Goal: Answer question/provide support

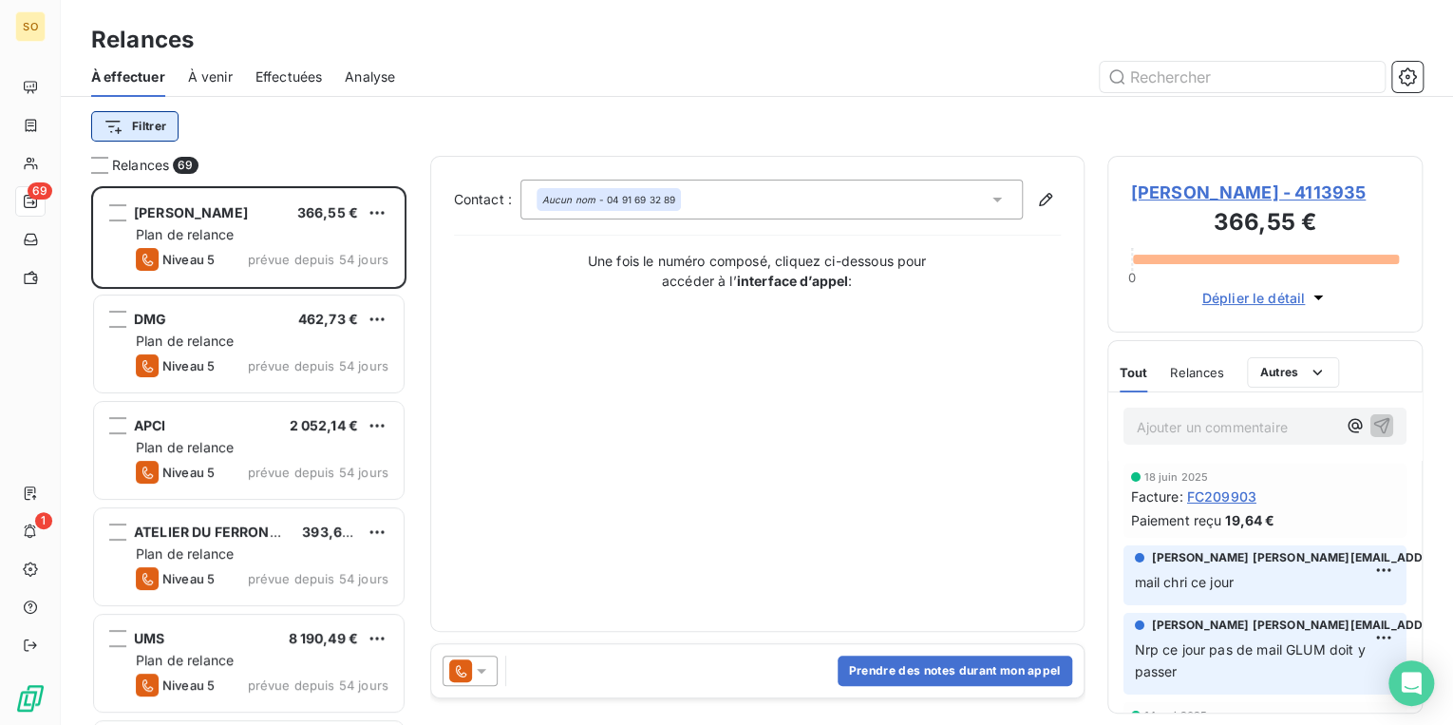
scroll to position [527, 304]
click at [1154, 78] on input "text" at bounding box center [1242, 77] width 285 height 30
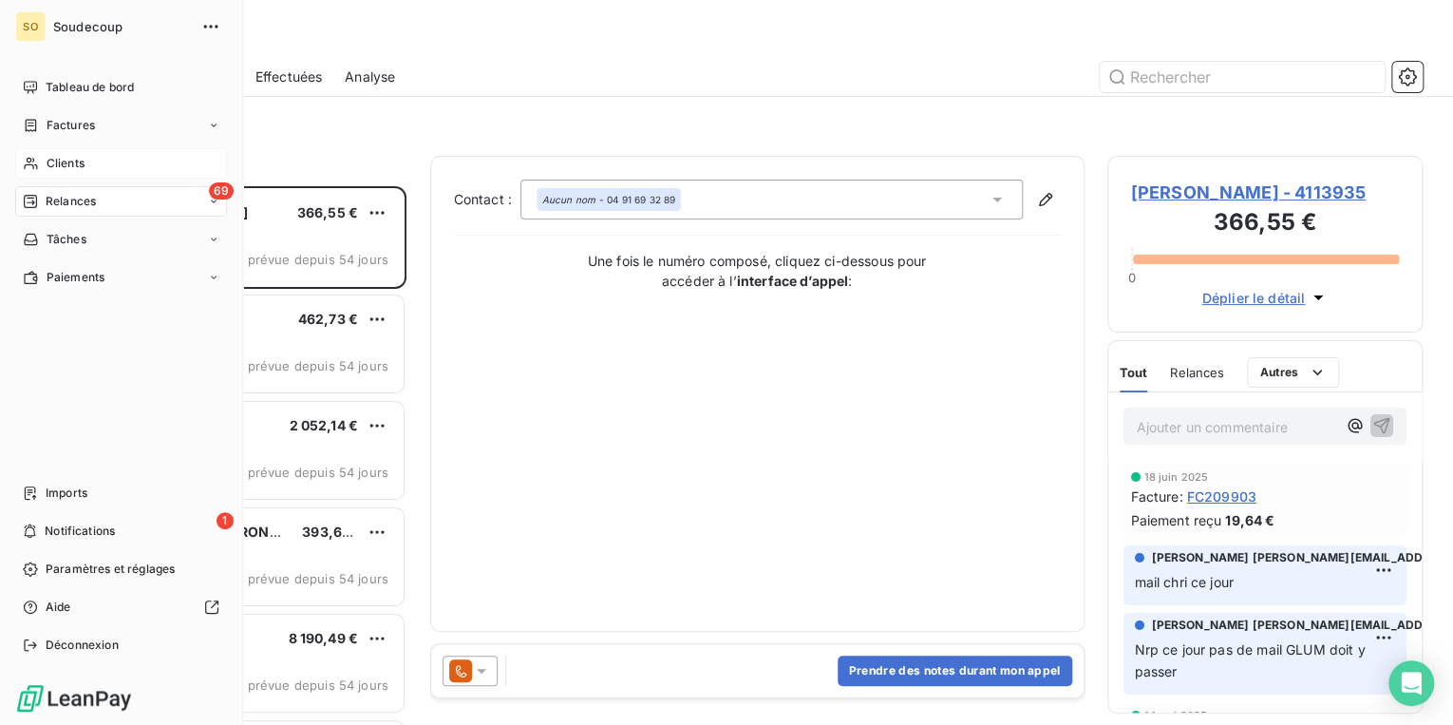
click at [47, 158] on span "Clients" at bounding box center [66, 163] width 38 height 17
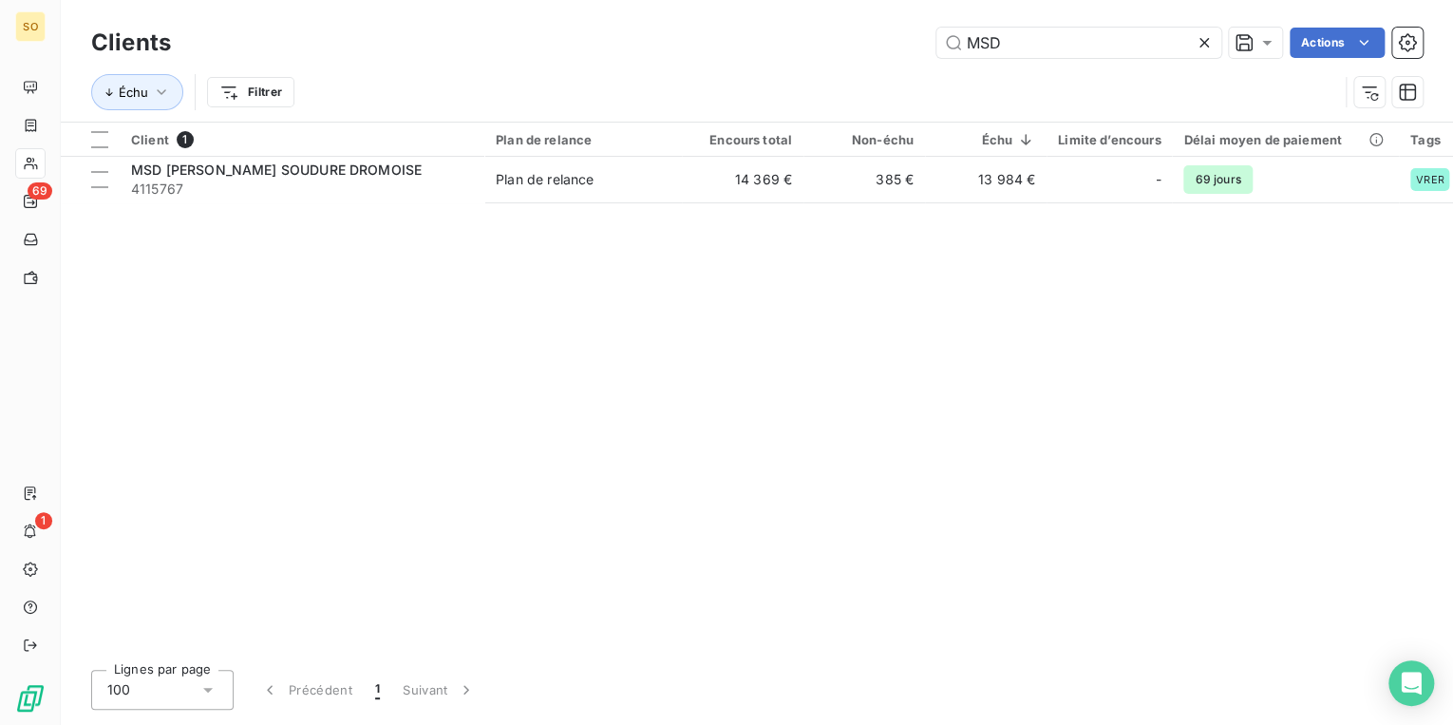
drag, startPoint x: 1034, startPoint y: 47, endPoint x: 931, endPoint y: 42, distance: 102.7
click at [931, 42] on div "MSD Actions" at bounding box center [808, 43] width 1229 height 30
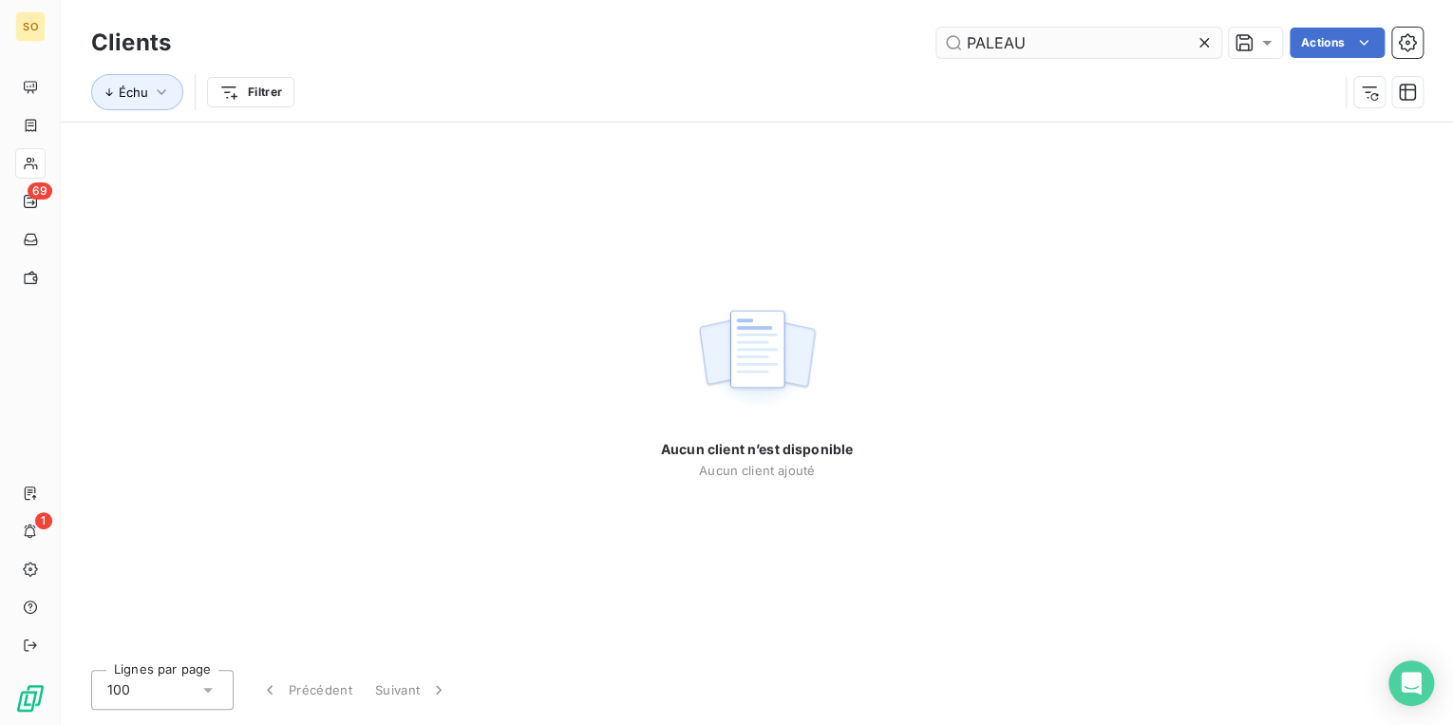
click at [985, 42] on input "PALEAU" at bounding box center [1079, 43] width 285 height 30
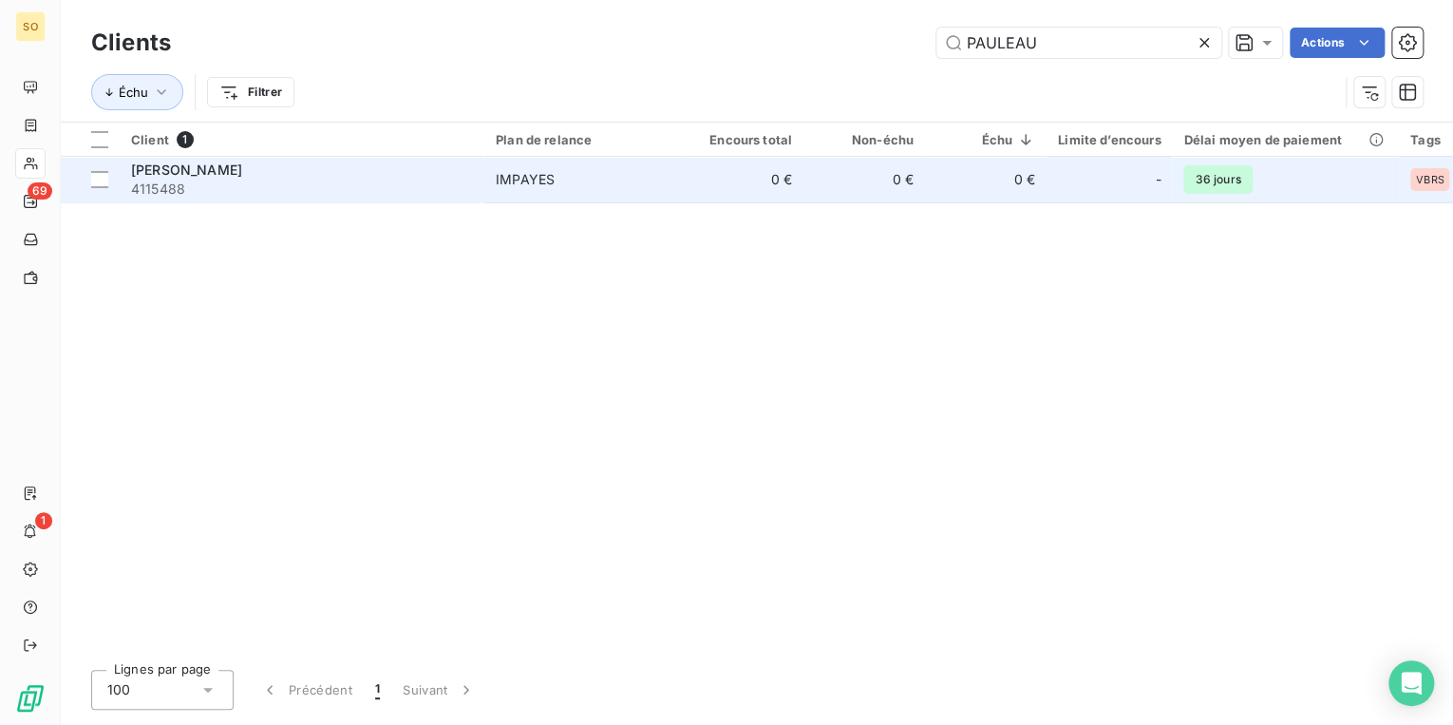
type input "PAULEAU"
click at [225, 189] on span "4115488" at bounding box center [302, 189] width 342 height 19
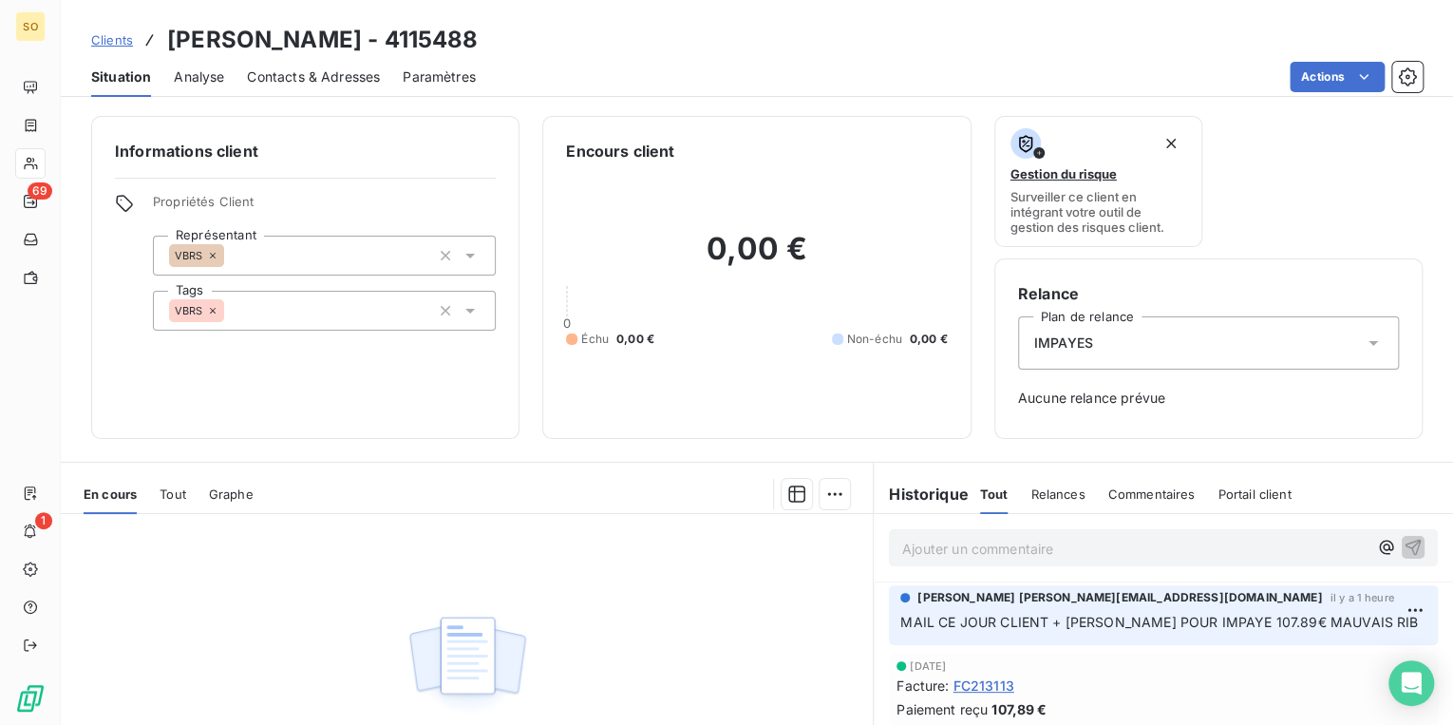
click at [970, 555] on p "Ajouter un commentaire ﻿" at bounding box center [1134, 549] width 465 height 24
click at [1263, 537] on p "EST EN VACANCES SERA DE RETOUR D'ICI 15 JRS NS R7GLE L'IMPAYE" at bounding box center [1134, 548] width 465 height 22
click at [1030, 559] on p "EST EN VACANCES SERA DE RETOUR D'ICI 15 JRS NS REGLE L'IMPAYE" at bounding box center [1134, 548] width 465 height 22
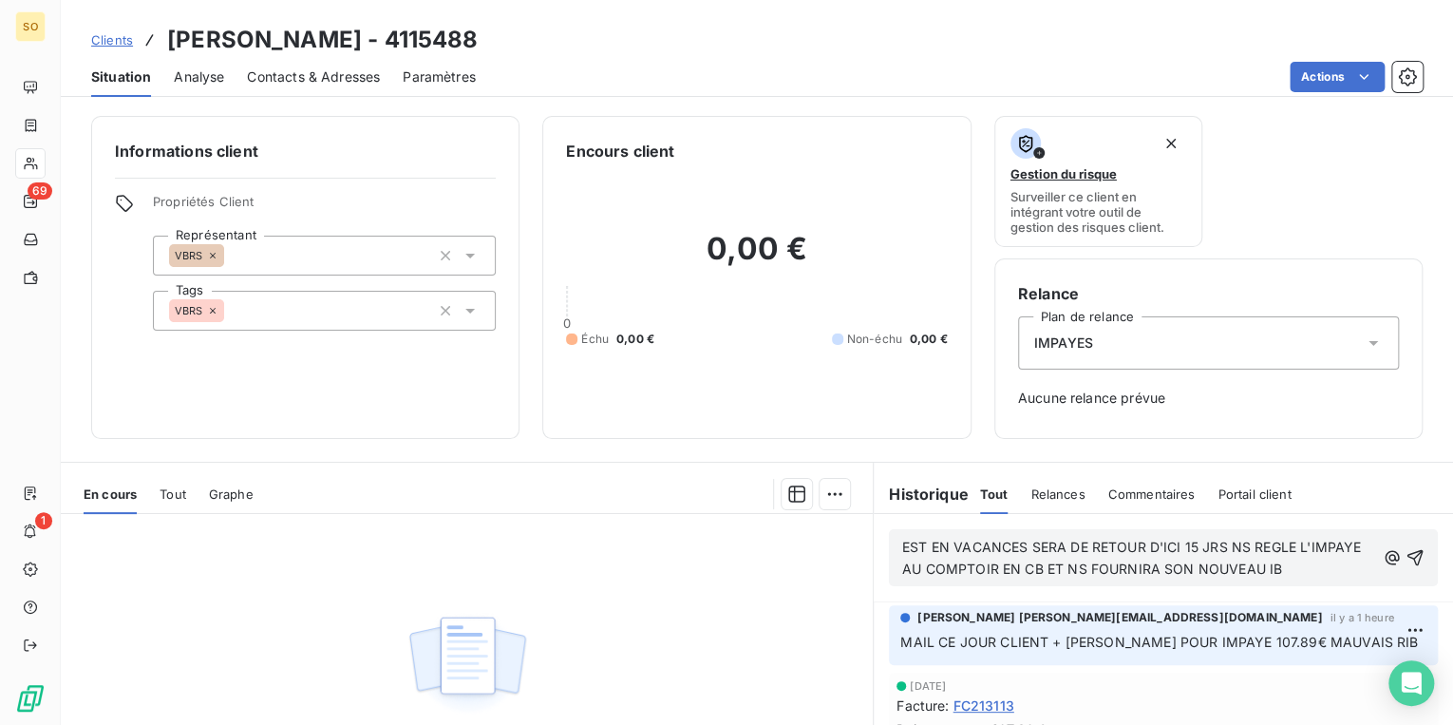
click at [1323, 562] on span "EST EN VACANCES SERA DE RETOUR D'ICI 15 JRS NS REGLE L'IMPAYE AU COMPTOIR EN CB…" at bounding box center [1133, 558] width 463 height 38
click at [1408, 559] on icon "button" at bounding box center [1416, 558] width 16 height 16
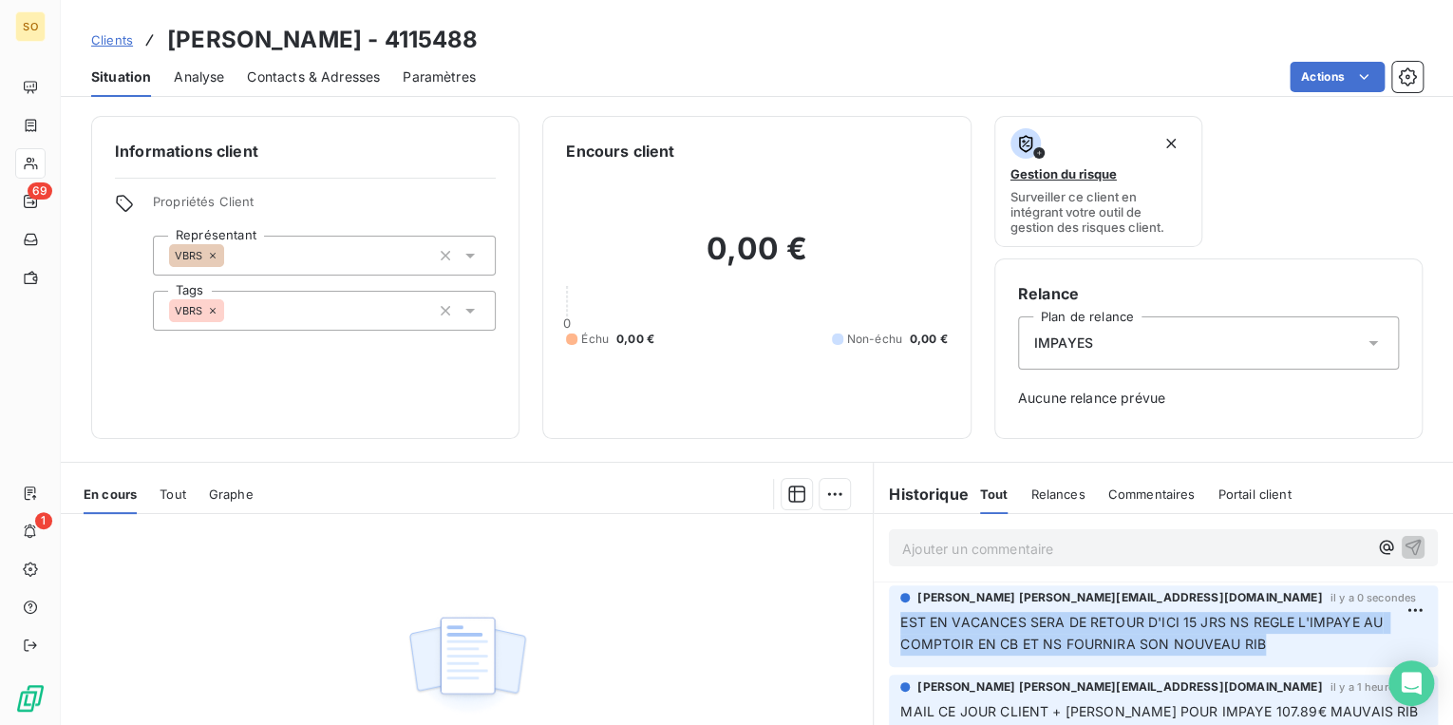
drag, startPoint x: 897, startPoint y: 621, endPoint x: 1375, endPoint y: 635, distance: 479.0
click at [1375, 635] on p "EST EN VACANCES SERA DE RETOUR D'ICI 15 JRS NS REGLE L'IMPAYE AU COMPTOIR EN CB…" at bounding box center [1164, 634] width 526 height 44
copy span "EST EN VACANCES SERA DE RETOUR D'ICI 15 JRS NS REGLE L'IMPAYE AU COMPTOIR EN CB…"
